Goal: Transaction & Acquisition: Purchase product/service

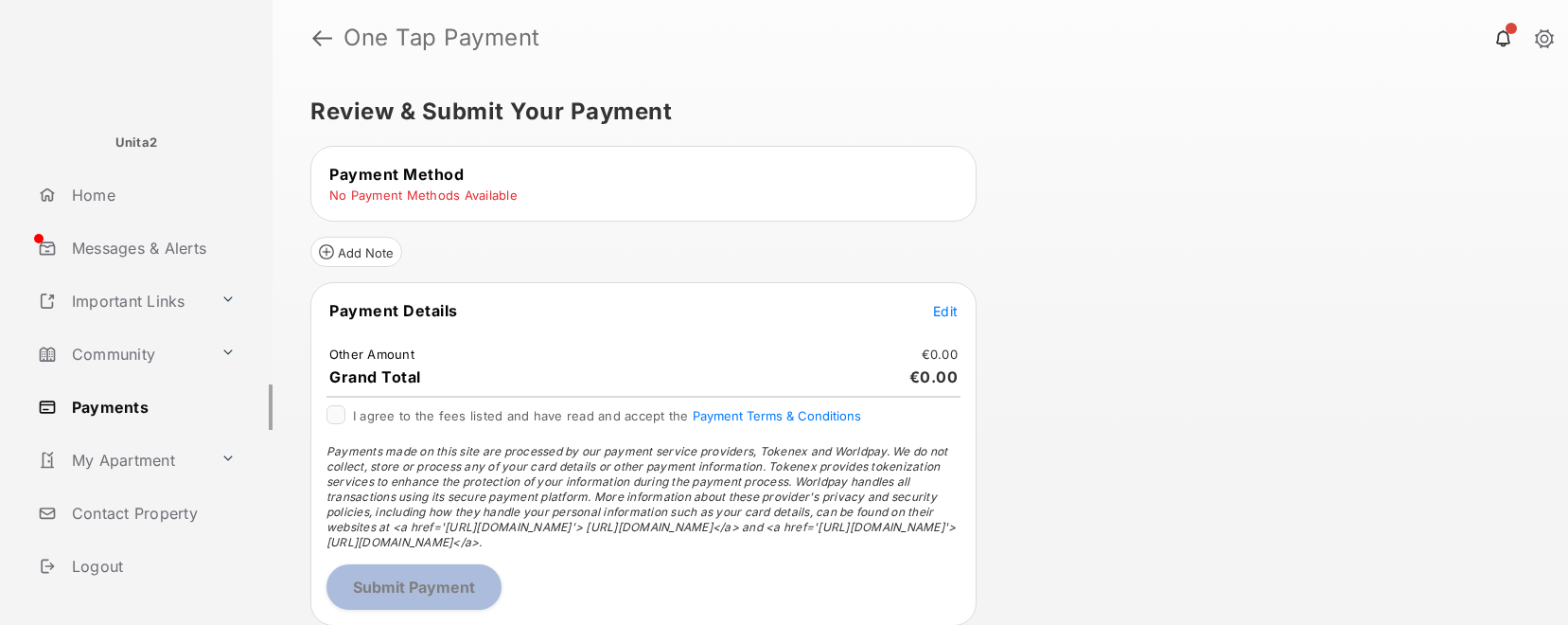
click at [750, 182] on tr "Payment Method" at bounding box center [644, 174] width 661 height 21
click at [953, 198] on icon at bounding box center [950, 196] width 17 height 17
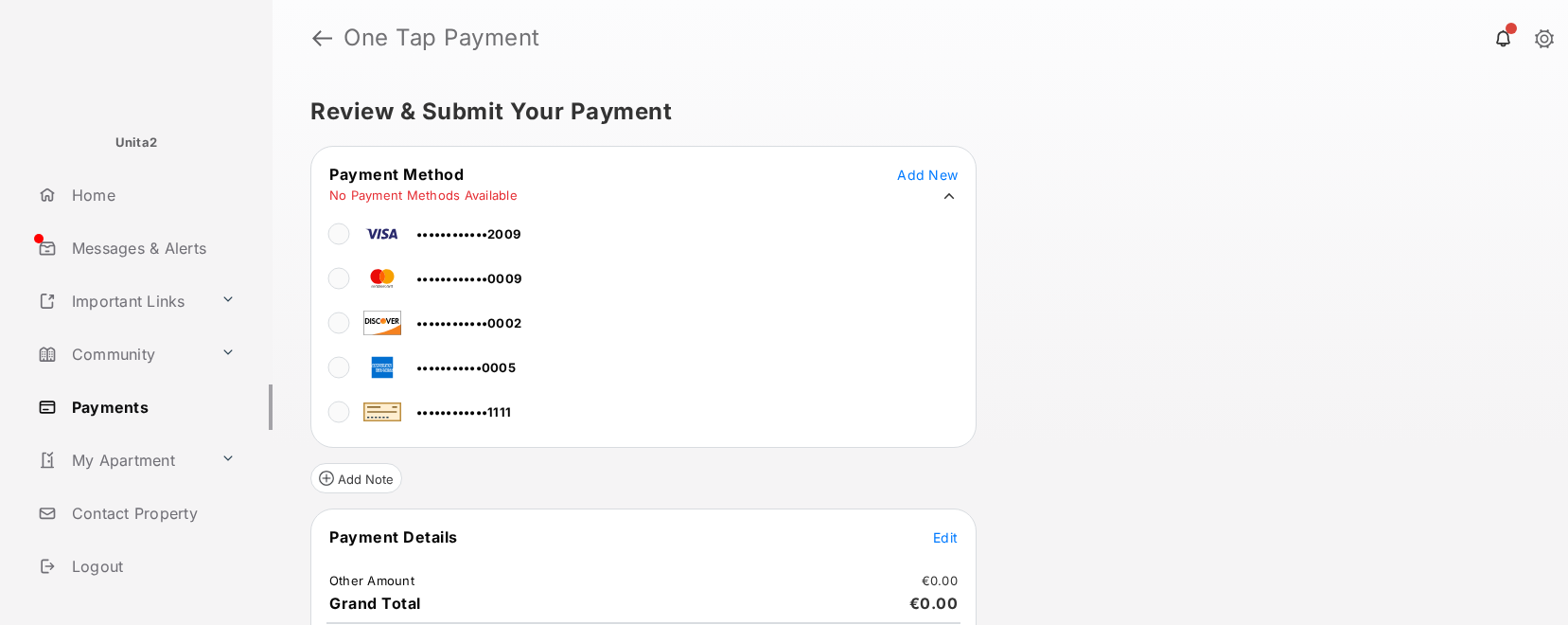
click at [520, 235] on span "••••••••••••2009" at bounding box center [469, 234] width 104 height 15
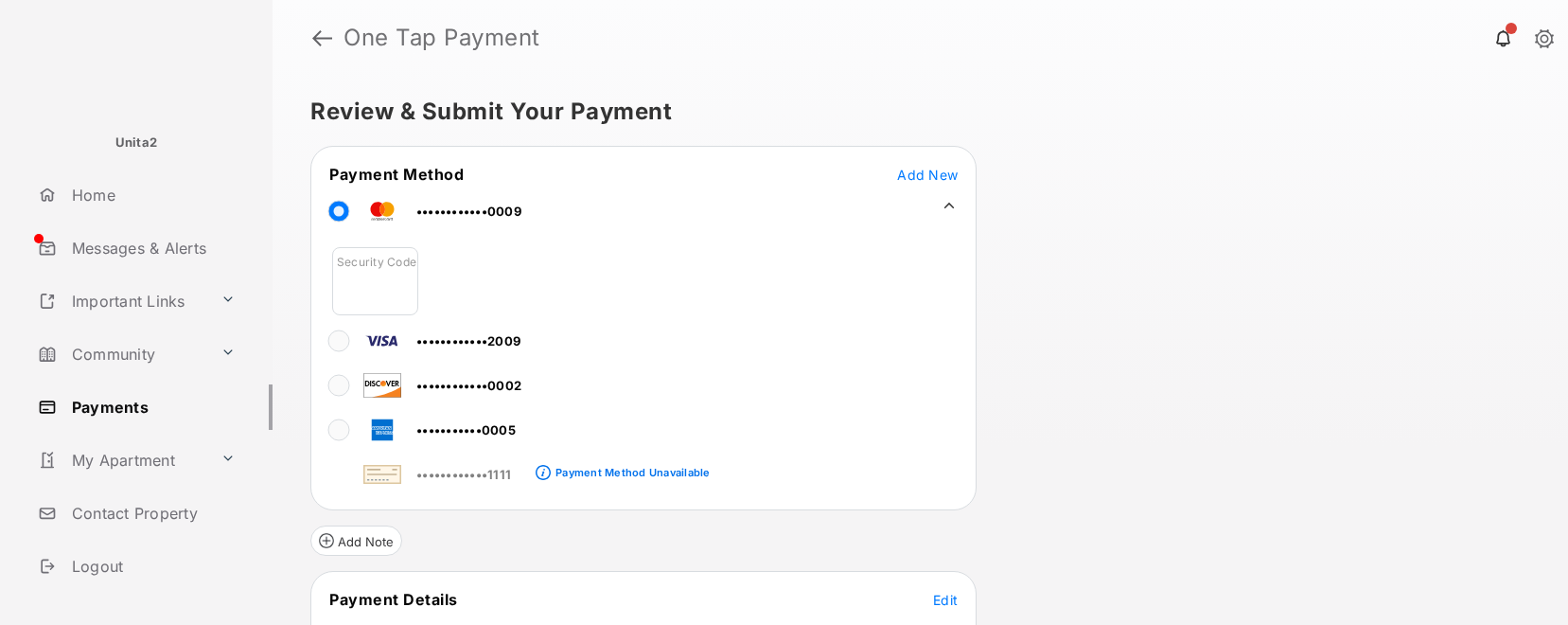
click at [774, 264] on tr "••••••••••••0009 Security Code" at bounding box center [644, 249] width 661 height 126
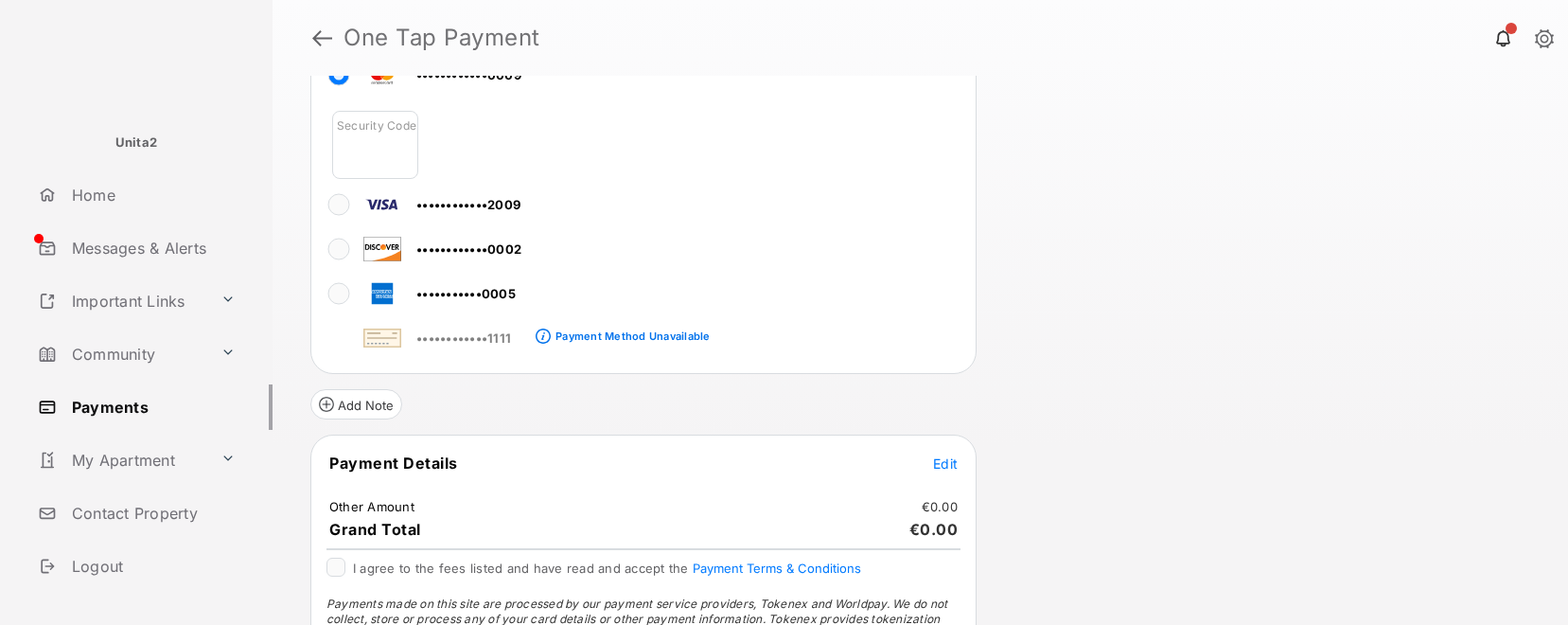
scroll to position [292, 0]
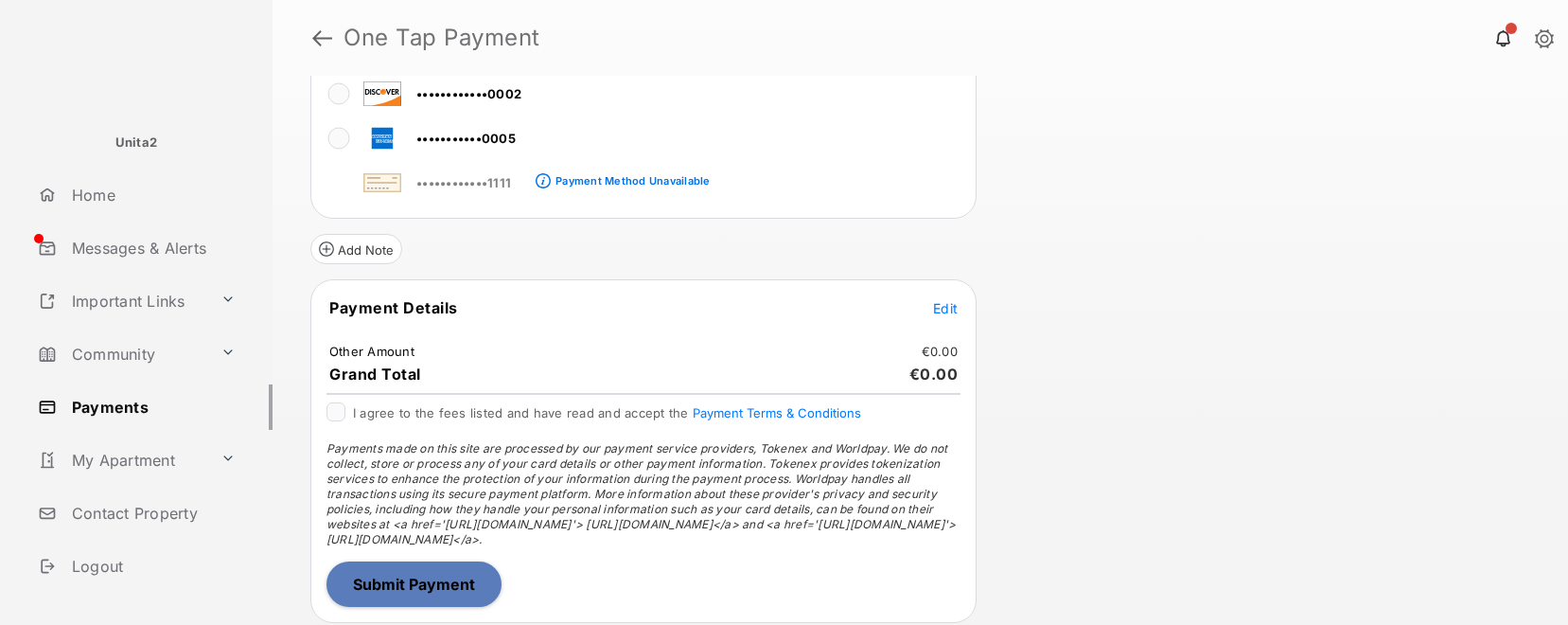
click at [946, 311] on span "Edit" at bounding box center [946, 308] width 25 height 16
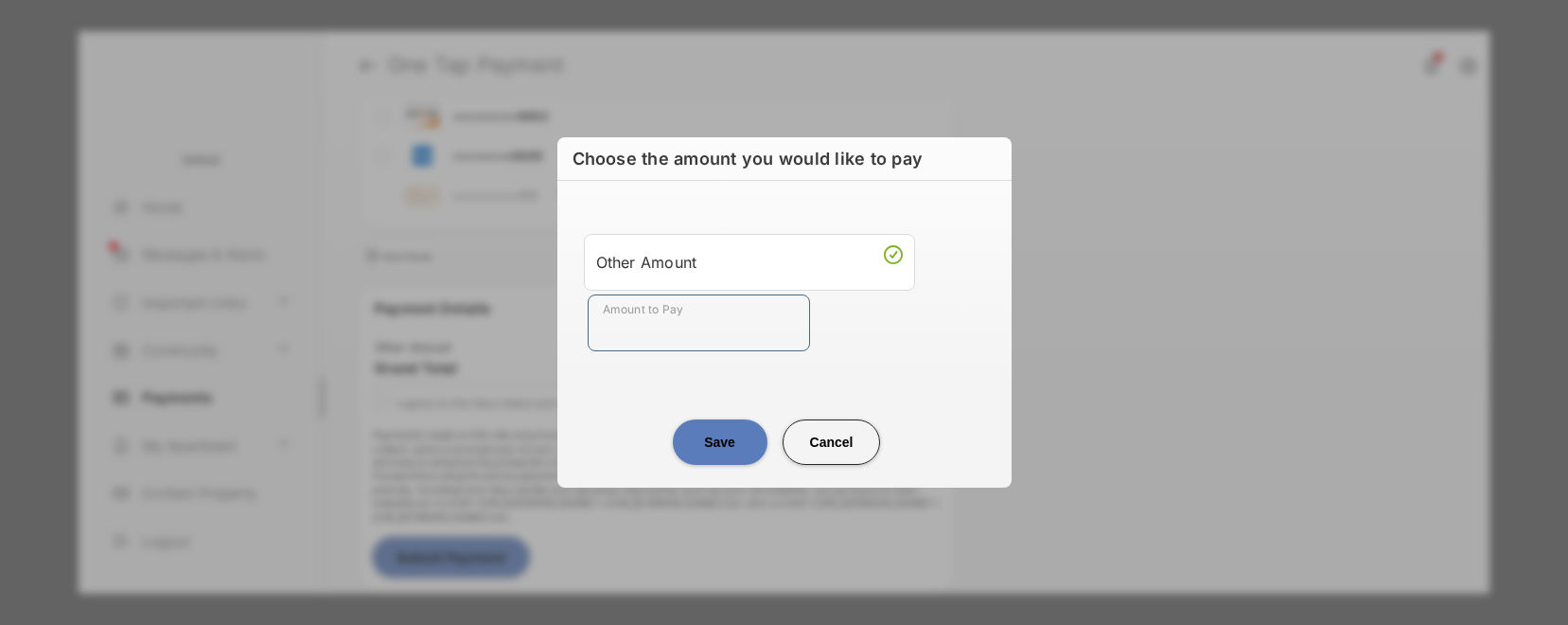
click at [673, 333] on input "Amount to Pay" at bounding box center [699, 323] width 222 height 57
type input "**"
click at [718, 446] on button "Save" at bounding box center [721, 443] width 95 height 46
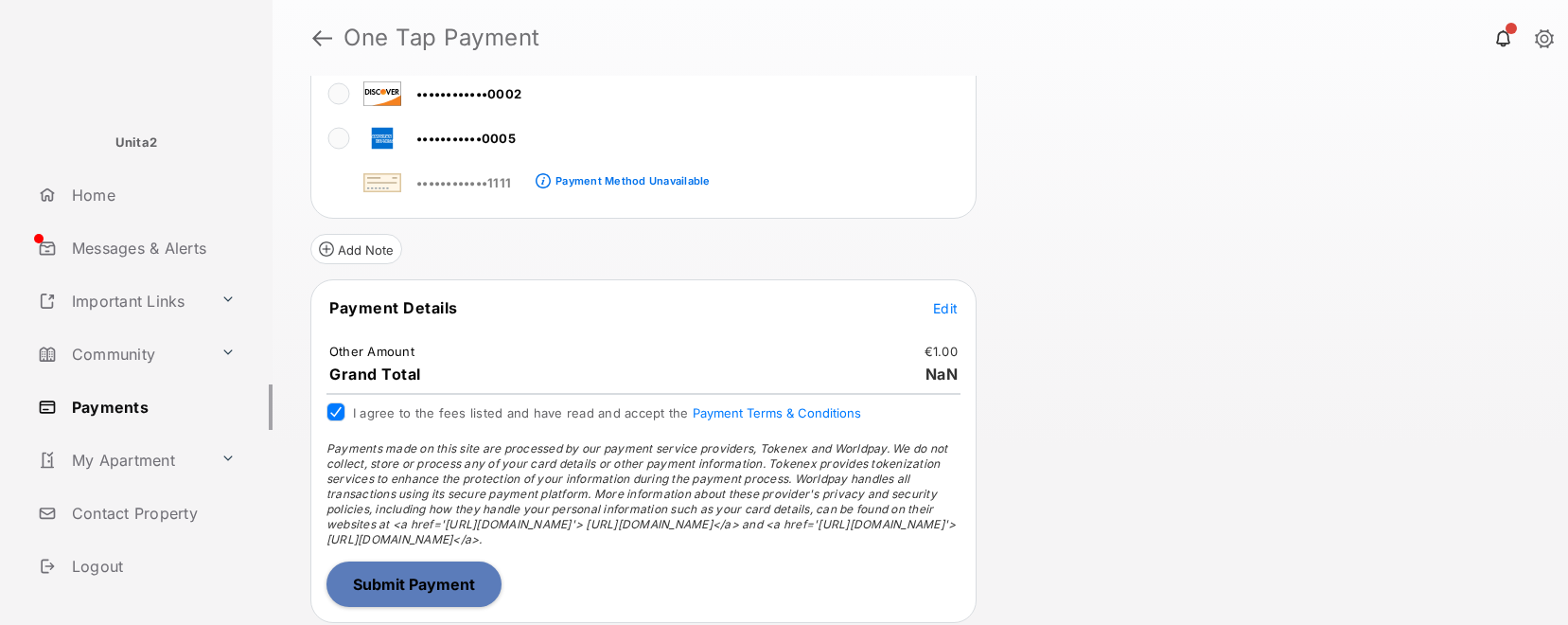
click at [408, 594] on button "Submit Payment" at bounding box center [414, 584] width 175 height 46
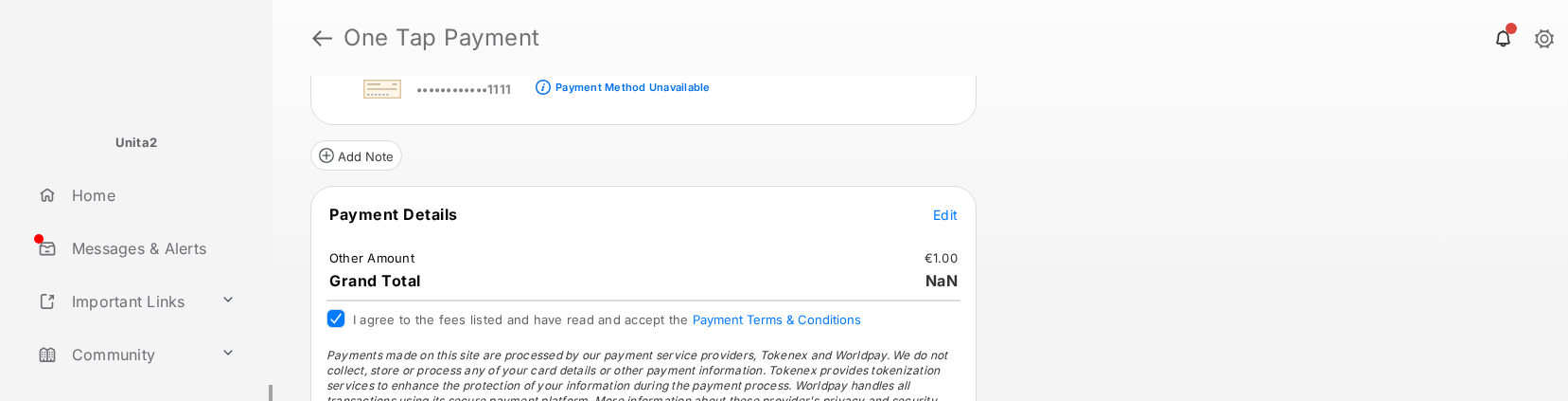
scroll to position [516, 0]
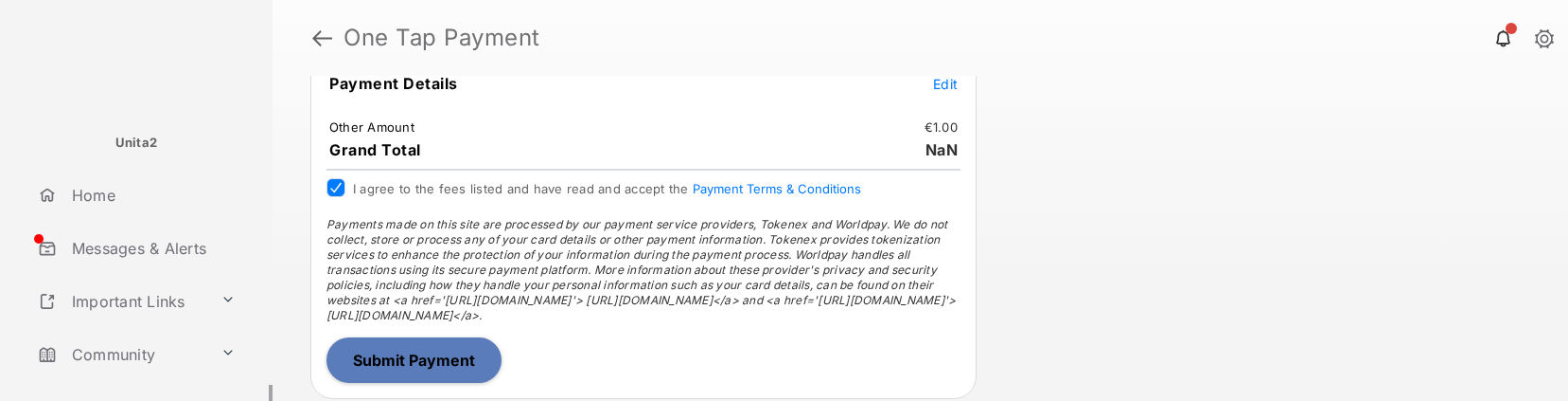
click at [391, 356] on button "Submit Payment" at bounding box center [414, 360] width 175 height 46
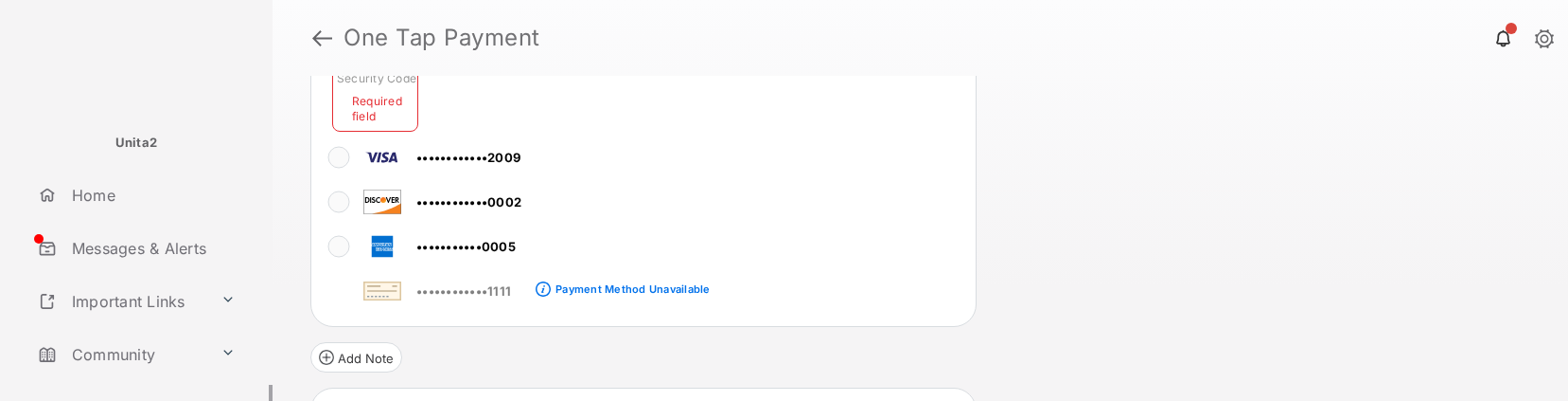
scroll to position [163, 0]
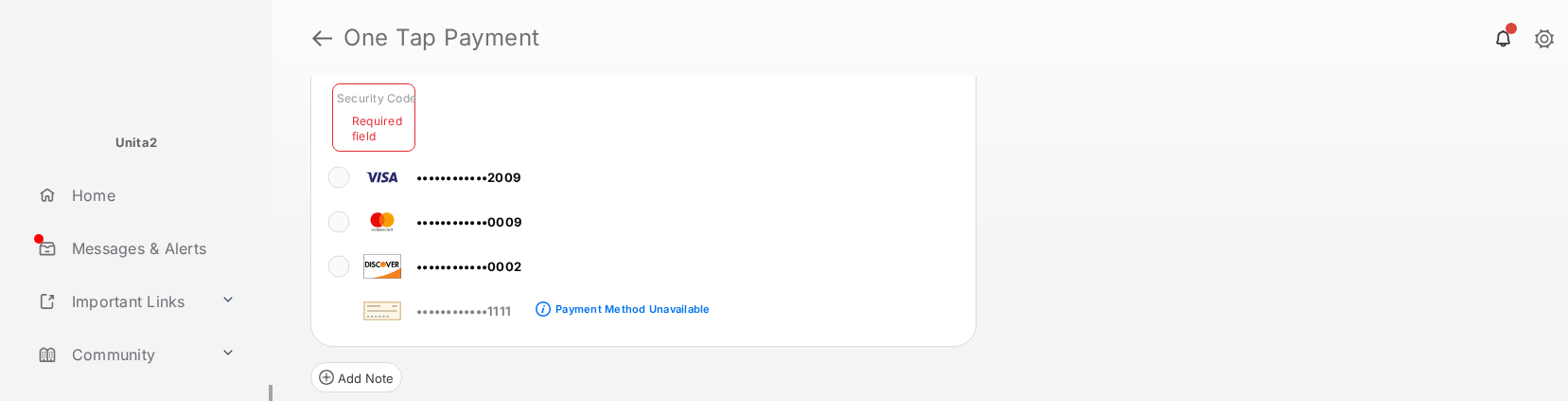
click at [340, 317] on tr "••••••••••••1111 Payment Method Unavailable" at bounding box center [595, 307] width 564 height 43
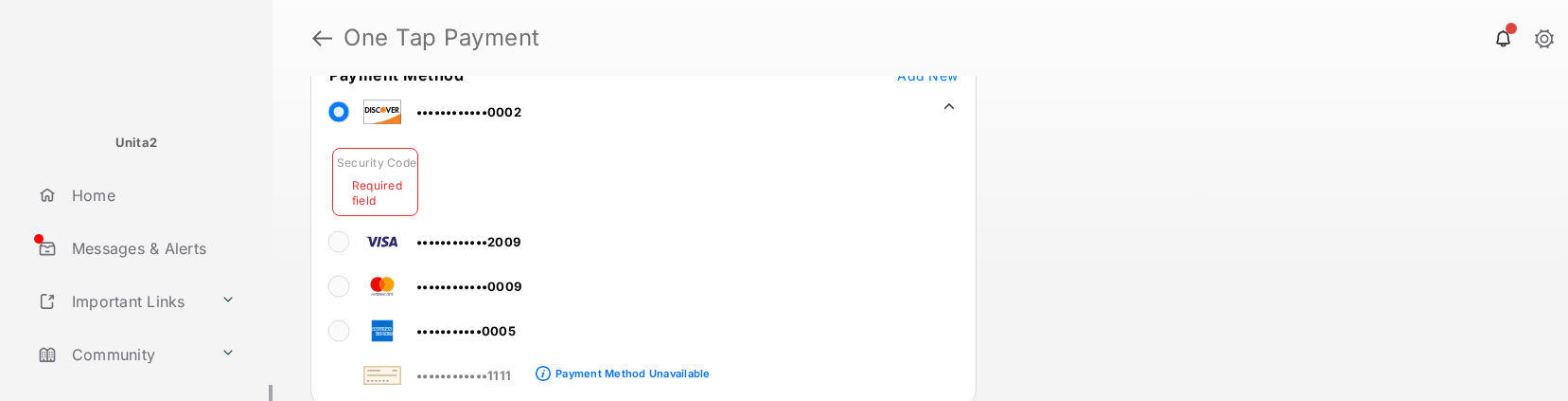
scroll to position [61, 0]
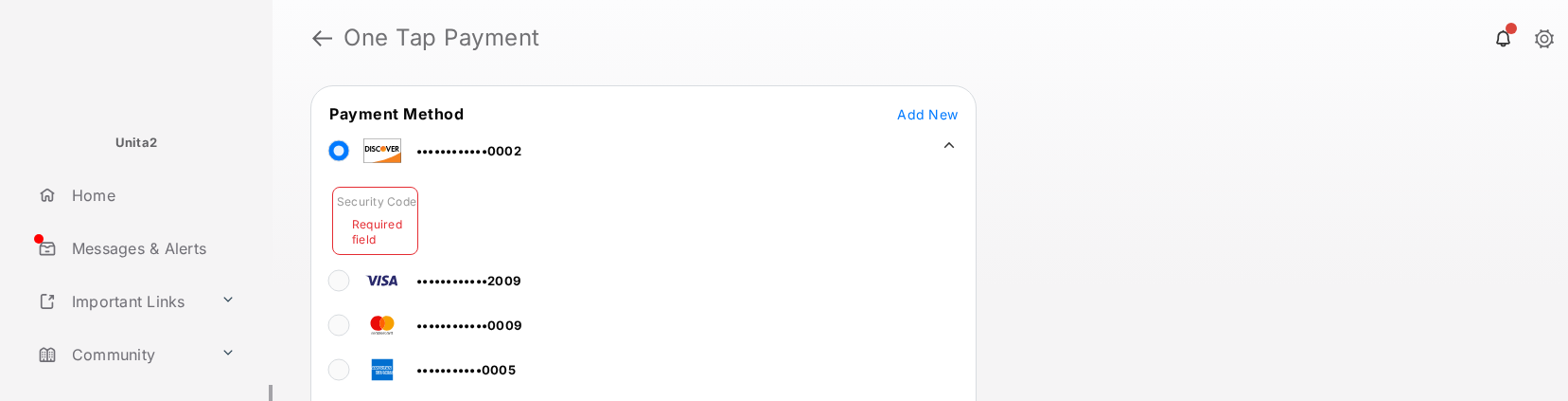
click at [361, 231] on input "Security Code" at bounding box center [375, 220] width 86 height 68
type input "***"
click at [671, 233] on tr "••••••••••••0002 Security Code ***" at bounding box center [644, 189] width 661 height 126
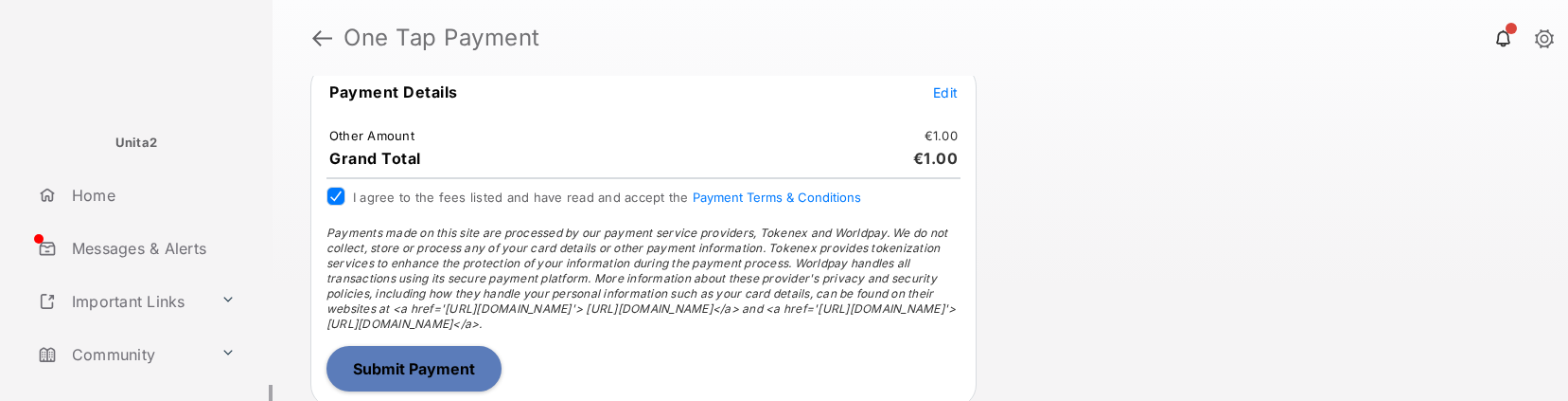
scroll to position [516, 0]
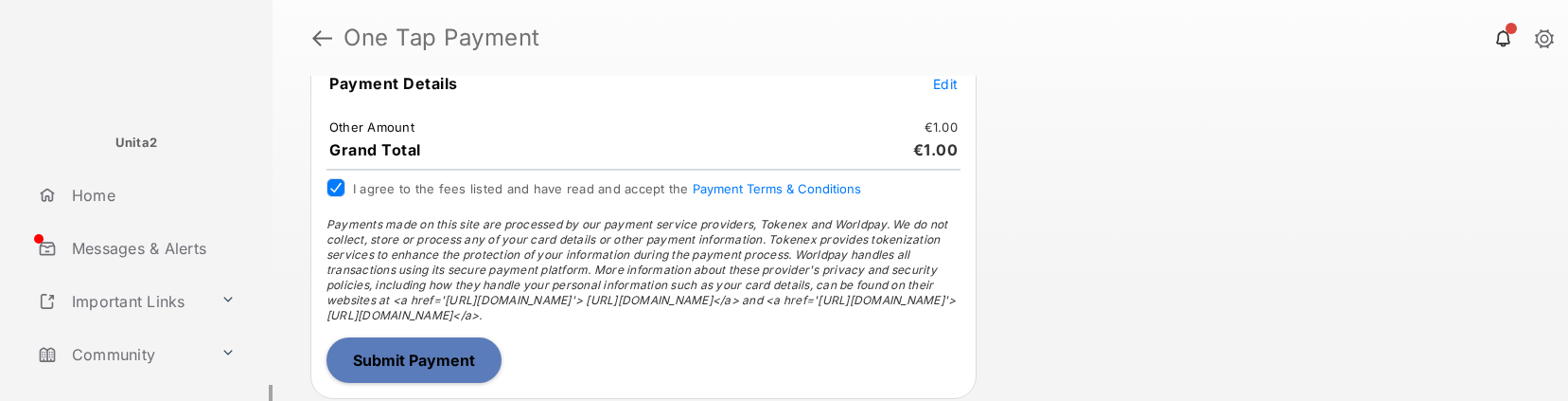
click at [393, 366] on button "Submit Payment" at bounding box center [414, 360] width 175 height 46
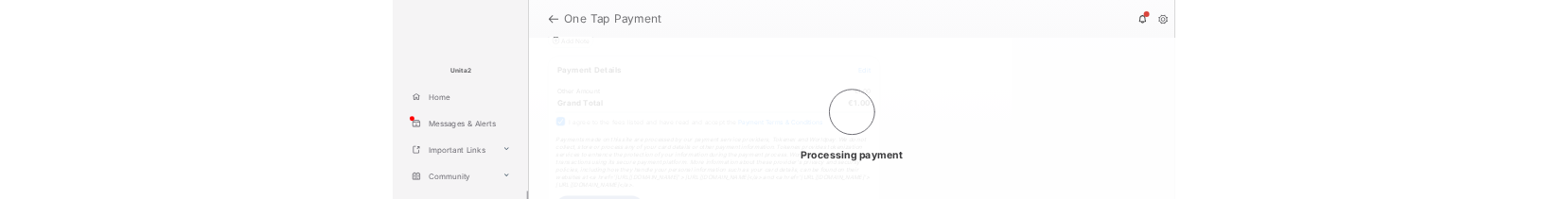
scroll to position [0, 0]
